Goal: Communication & Community: Participate in discussion

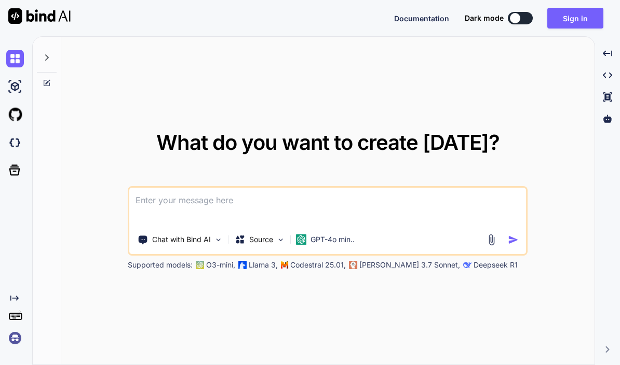
click at [51, 59] on div at bounding box center [47, 55] width 20 height 36
type textarea "x"
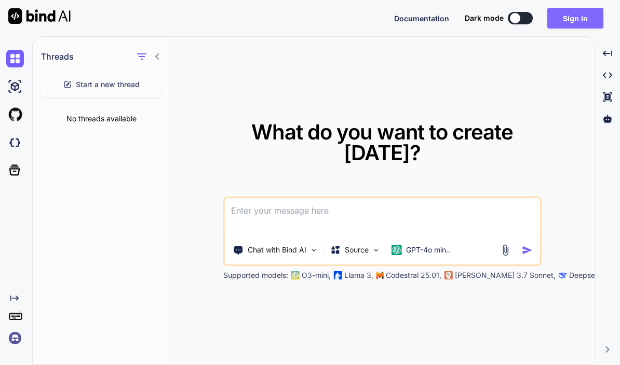
click at [580, 12] on button "Sign in" at bounding box center [575, 18] width 56 height 21
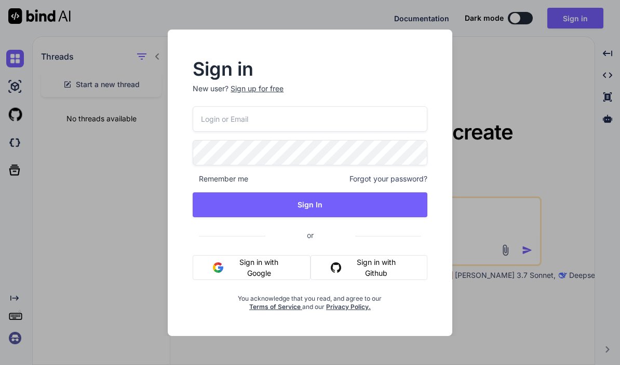
click at [317, 124] on input "email" at bounding box center [310, 118] width 234 height 25
type input "[EMAIL_ADDRESS][DOMAIN_NAME]"
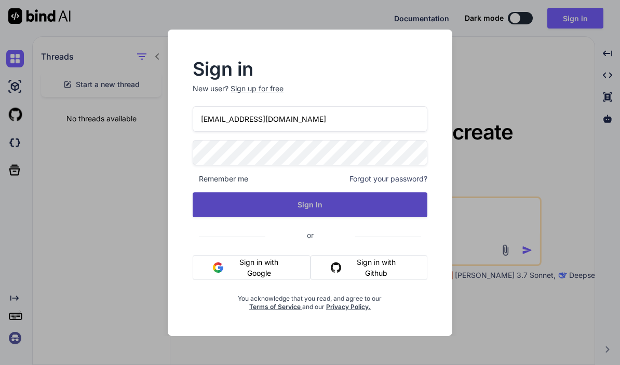
click at [343, 206] on button "Sign In" at bounding box center [310, 205] width 234 height 25
click at [338, 208] on button "Sign In" at bounding box center [310, 205] width 234 height 25
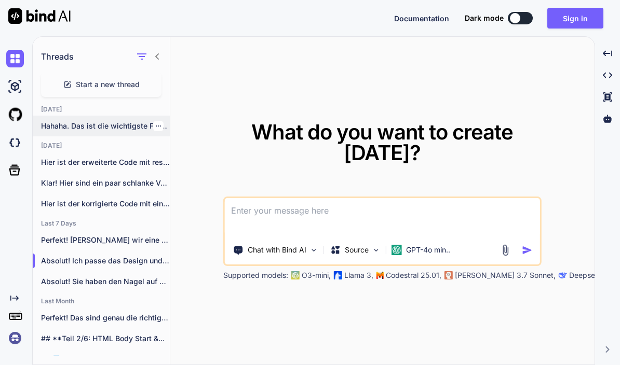
click at [123, 130] on p "Hahaha. Das ist die wichtigste Frage von..." at bounding box center [105, 126] width 129 height 10
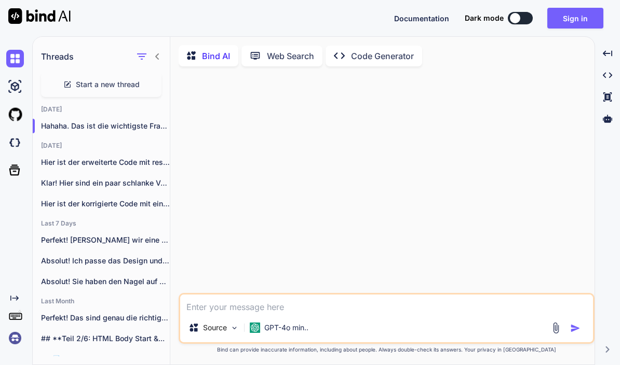
click at [451, 261] on div at bounding box center [388, 184] width 414 height 219
click at [215, 153] on div at bounding box center [388, 184] width 414 height 219
click at [156, 129] on icon "button" at bounding box center [158, 126] width 6 height 6
click at [308, 166] on div at bounding box center [388, 184] width 414 height 219
click at [114, 131] on div "Hahaha. Das ist die wichtigste Frage von..." at bounding box center [101, 126] width 137 height 21
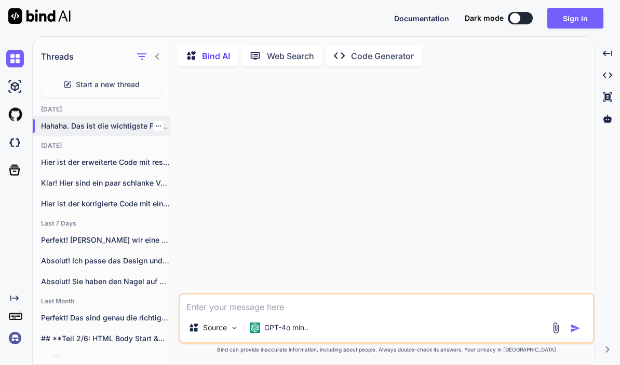
click at [117, 127] on p "Hahaha. Das ist die wichtigste Frage von..." at bounding box center [105, 126] width 129 height 10
click at [123, 126] on p "Hahaha. Das ist die wichtigste Frage von..." at bounding box center [105, 126] width 129 height 10
click at [123, 127] on p "Hahaha. Das ist die wichtigste Frage von..." at bounding box center [105, 126] width 129 height 10
